Goal: Transaction & Acquisition: Obtain resource

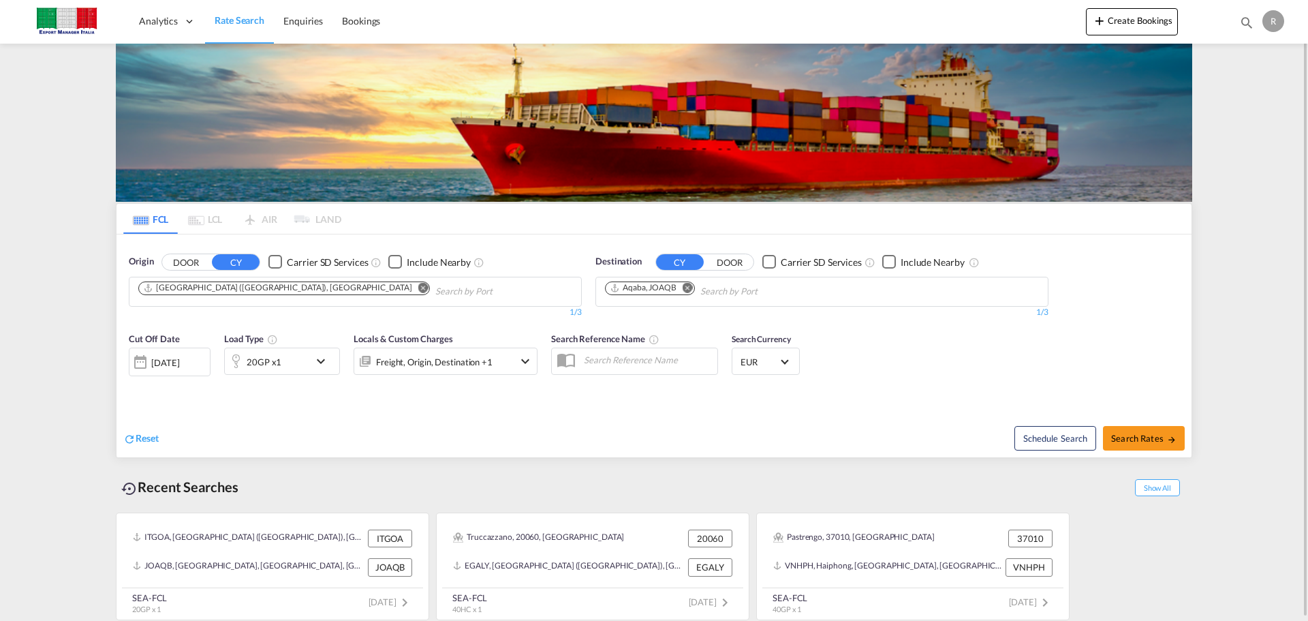
click at [418, 292] on md-icon "Remove" at bounding box center [423, 287] width 10 height 10
click at [254, 292] on input "Chips input." at bounding box center [202, 292] width 129 height 22
type input "[PERSON_NAME]"
click at [178, 261] on button "DOOR" at bounding box center [186, 262] width 48 height 16
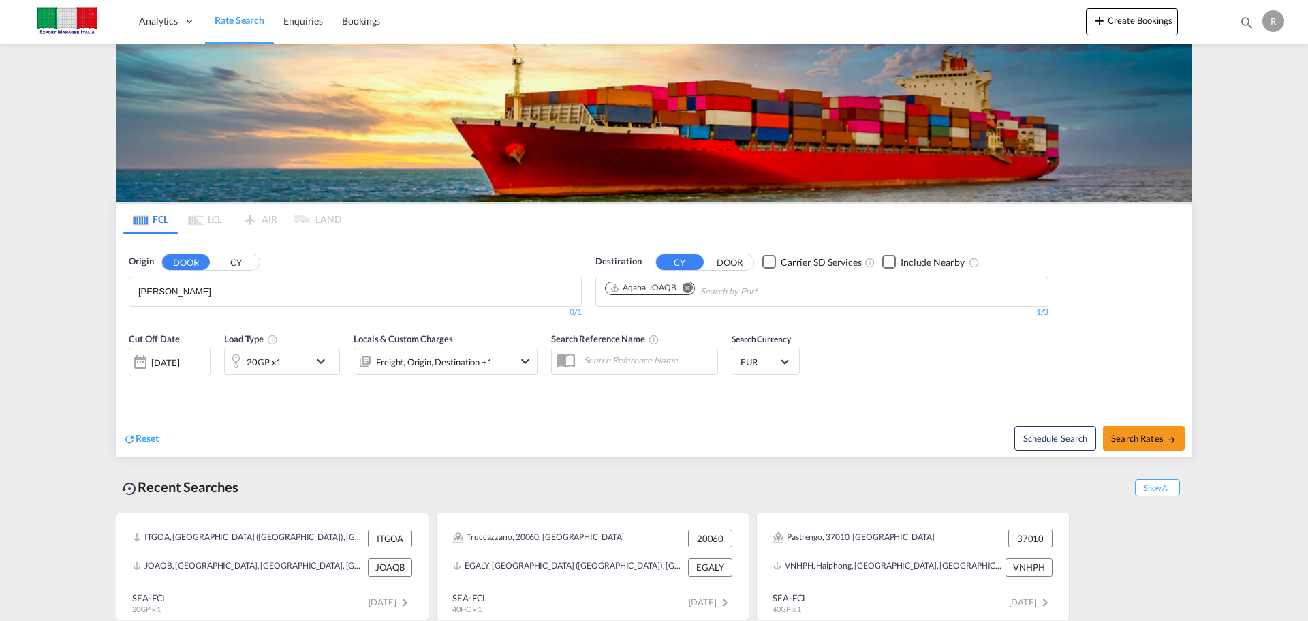
click at [182, 298] on input "[PERSON_NAME]" at bounding box center [202, 292] width 129 height 22
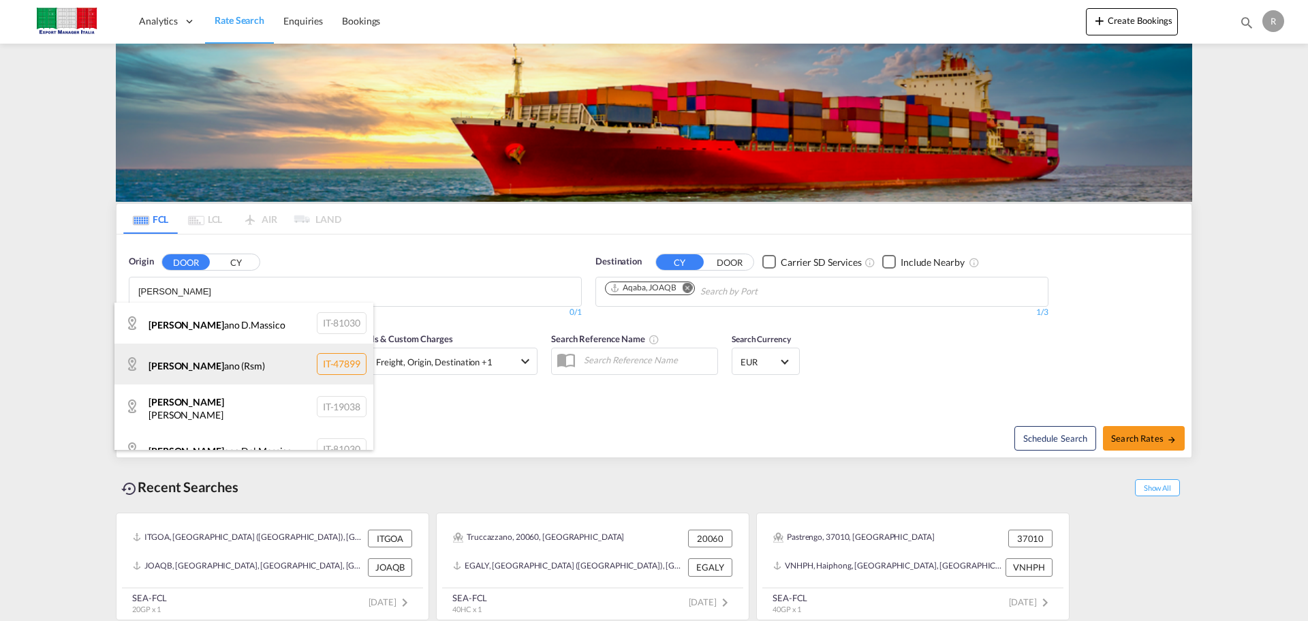
click at [255, 367] on div "[PERSON_NAME] ano (Rsm) IT-47899" at bounding box center [243, 363] width 259 height 41
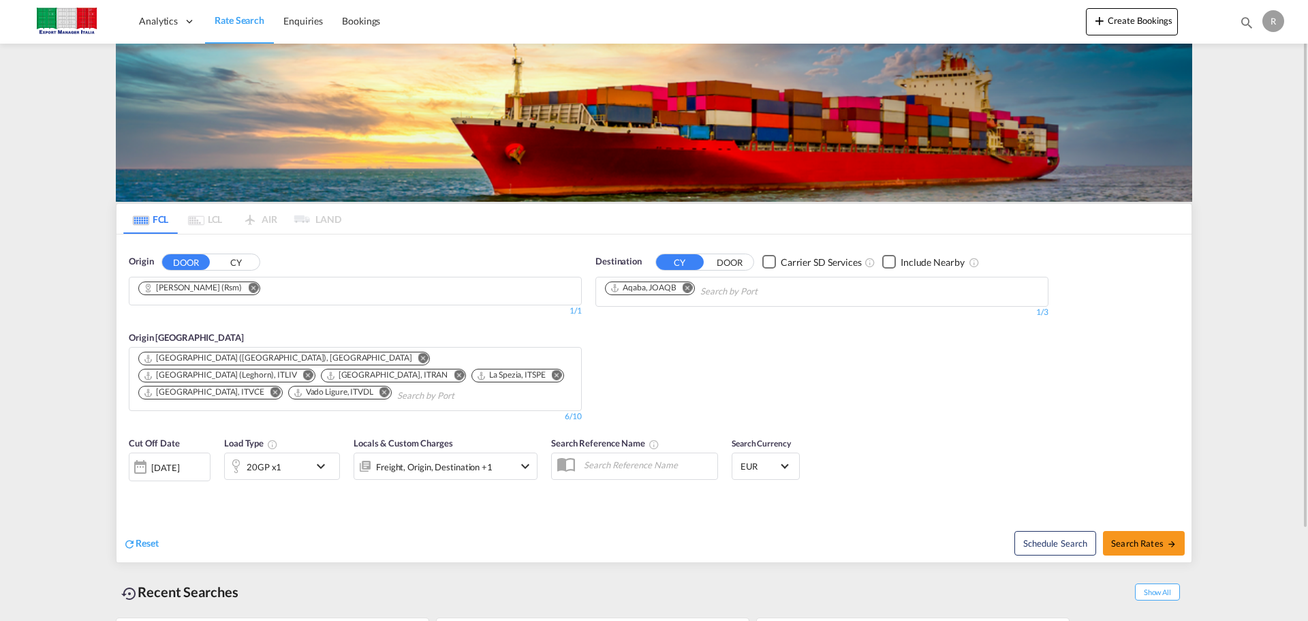
click at [690, 288] on md-icon "Remove" at bounding box center [688, 287] width 10 height 10
click at [688, 289] on body "Analytics Dashboard Rate Search Enquiries Bookings Analytics" at bounding box center [654, 310] width 1308 height 621
type input "J"
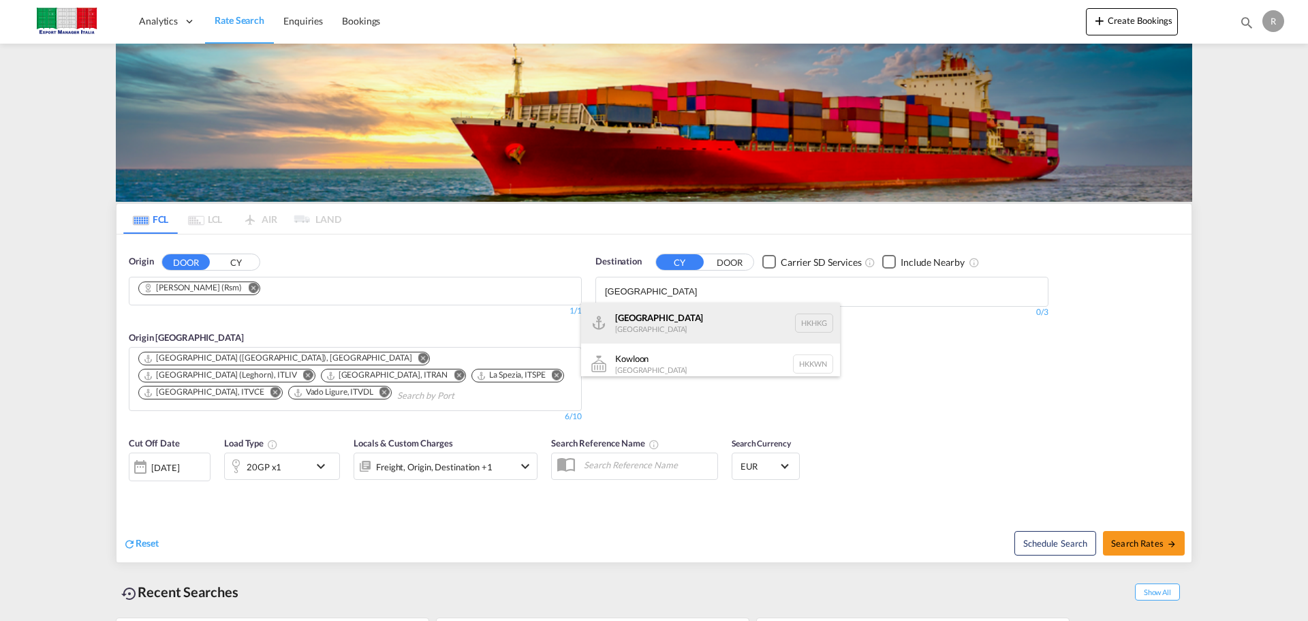
type input "[GEOGRAPHIC_DATA]"
click at [649, 320] on div "[GEOGRAPHIC_DATA] [GEOGRAPHIC_DATA] [GEOGRAPHIC_DATA]" at bounding box center [710, 323] width 259 height 41
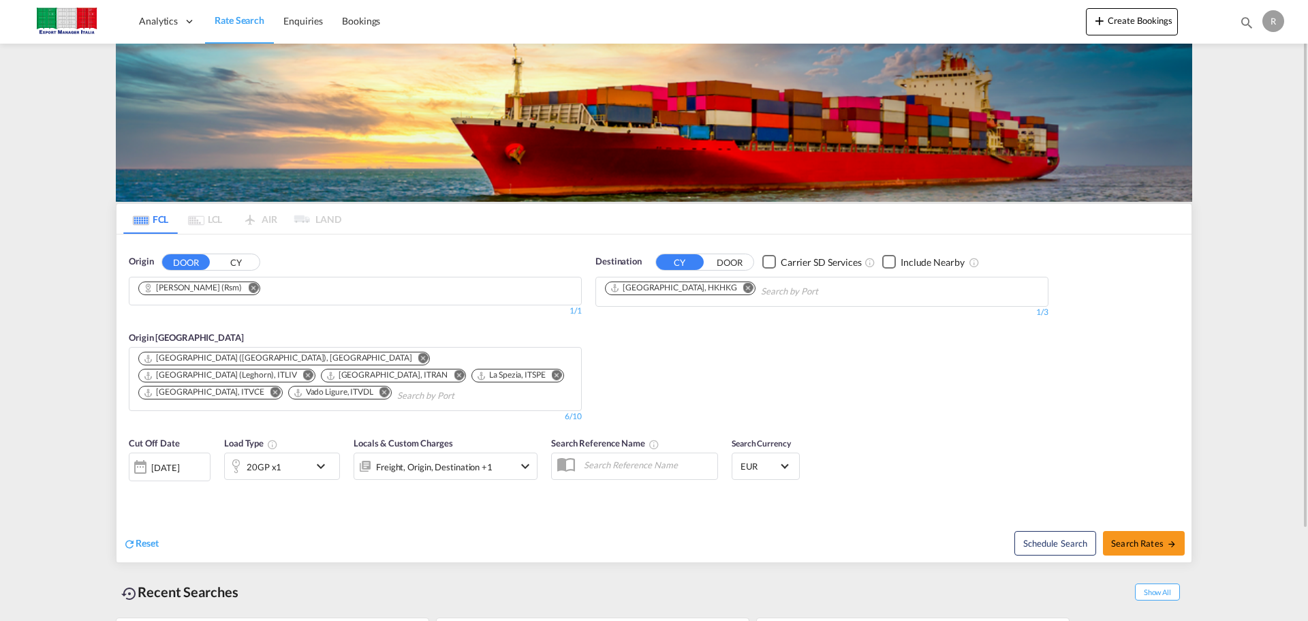
click at [328, 467] on md-icon "icon-chevron-down" at bounding box center [324, 466] width 23 height 16
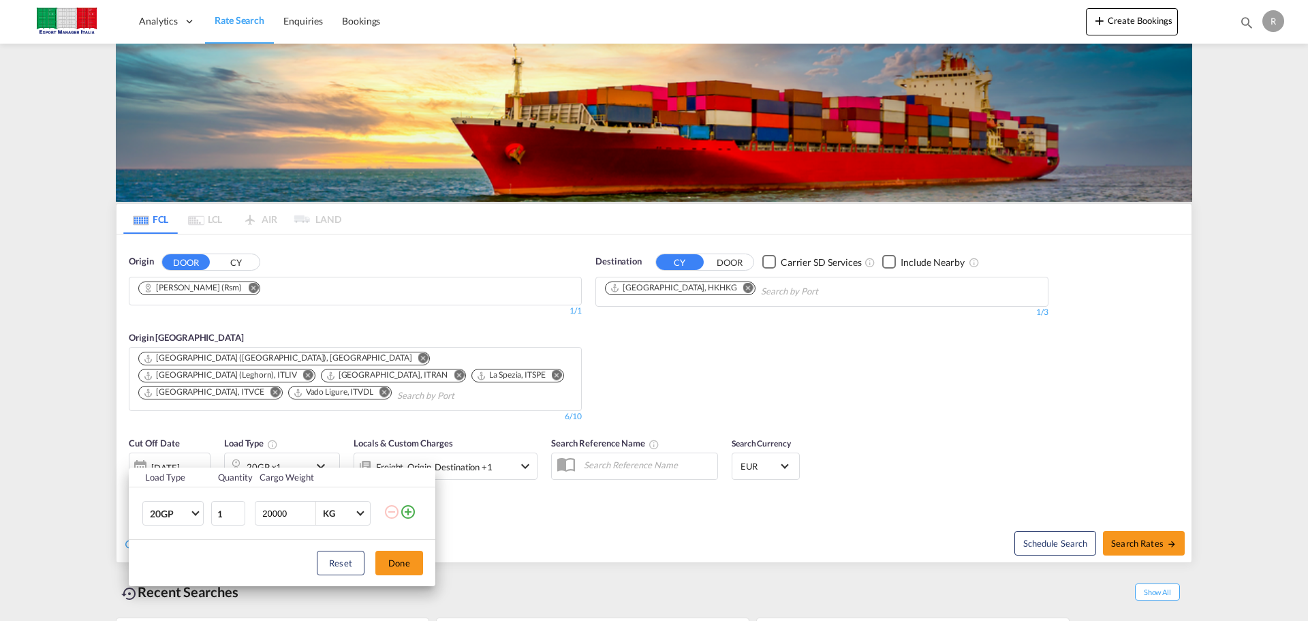
click at [406, 514] on md-icon "icon-plus-circle-outline" at bounding box center [408, 512] width 16 height 16
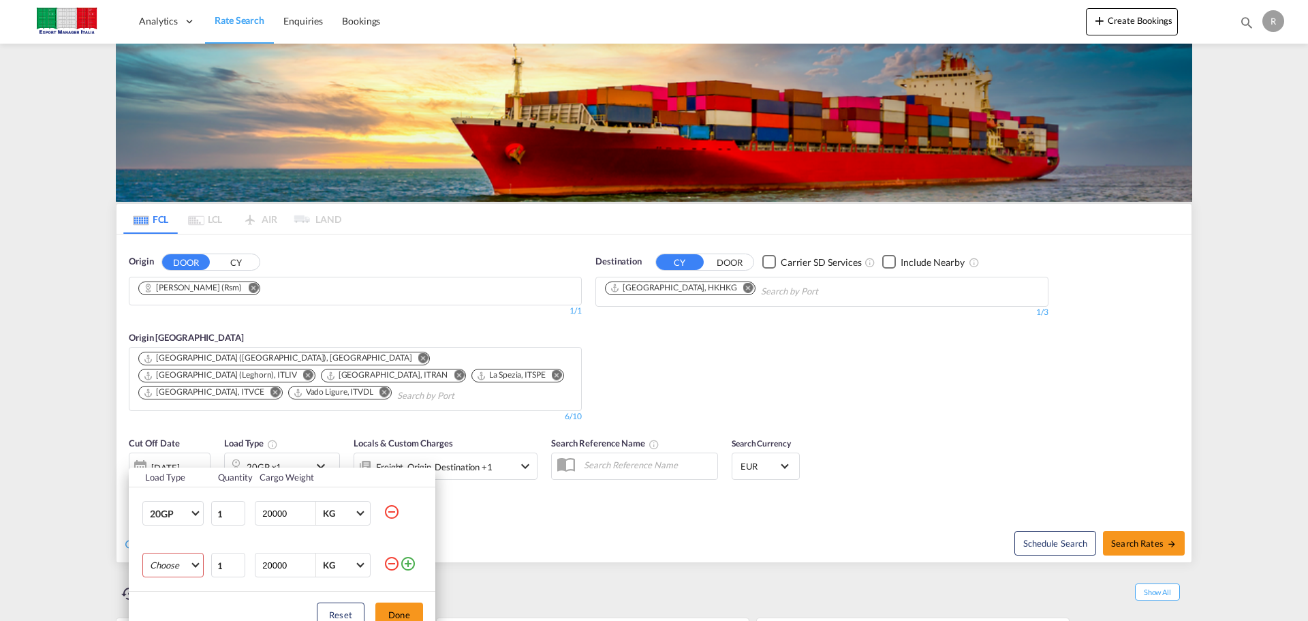
click at [180, 564] on md-select "Choose 20GP 40GP 40HC 45HC 20RE 40RE 40HR 20OT 40OT 20FR 40FR 40NR 20NR 45S 20T…" at bounding box center [172, 565] width 61 height 25
click at [183, 493] on md-option "40GP" at bounding box center [185, 489] width 93 height 33
click at [404, 566] on md-icon "icon-plus-circle-outline" at bounding box center [408, 563] width 16 height 16
click at [181, 614] on md-select "Choose 20GP 40GP 40HC 45HC 20RE 40RE 40HR 20OT 40OT 20FR 40FR 40NR 20NR 45S 20T…" at bounding box center [172, 616] width 61 height 25
click at [196, 530] on md-option "40HC" at bounding box center [185, 522] width 93 height 33
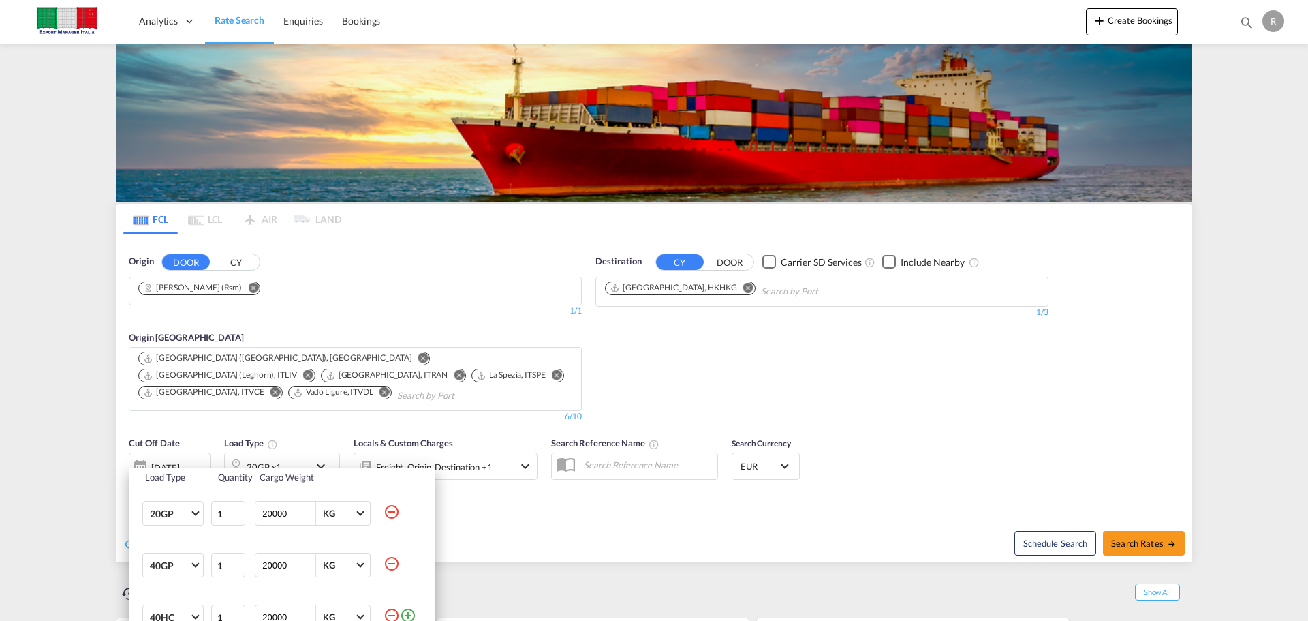
click at [778, 517] on div "Load Type Quantity Cargo Weight 20GP 20GP 40GP 40HC 45HC 20RE 40RE 40HR 20OT 40…" at bounding box center [654, 310] width 1308 height 621
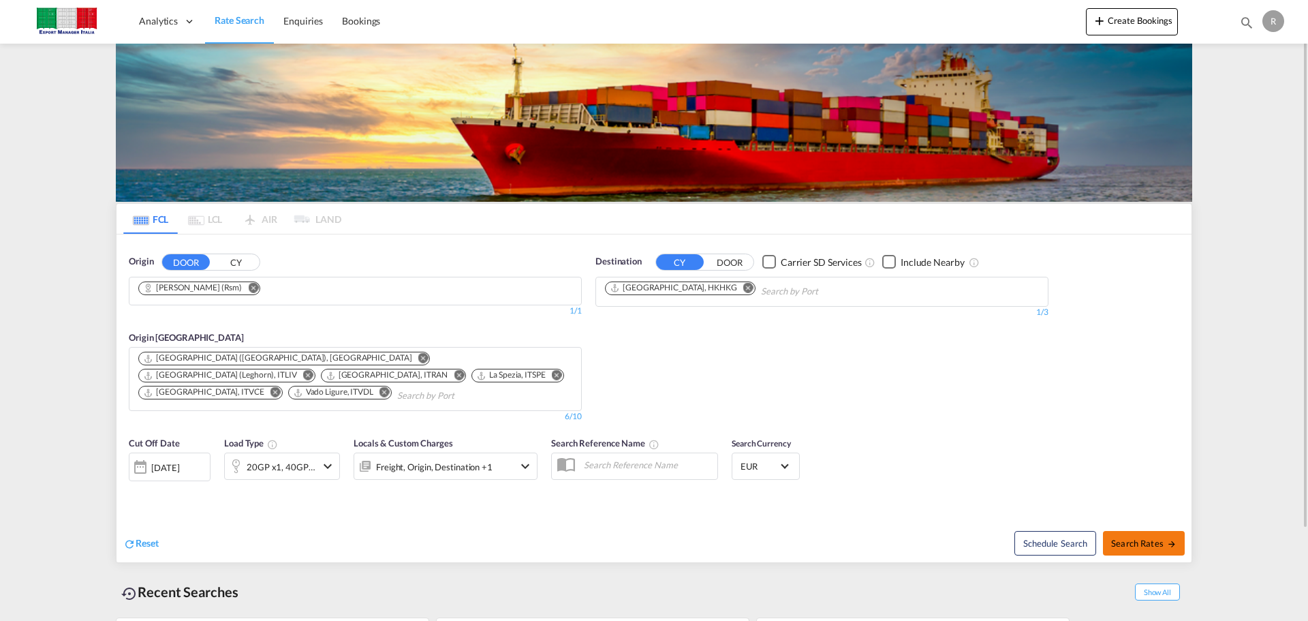
click at [1141, 536] on button "Search Rates" at bounding box center [1144, 543] width 82 height 25
type input "[PERSON_NAME] (Rsm) to HKHKG / [DATE]"
